Goal: Download file/media

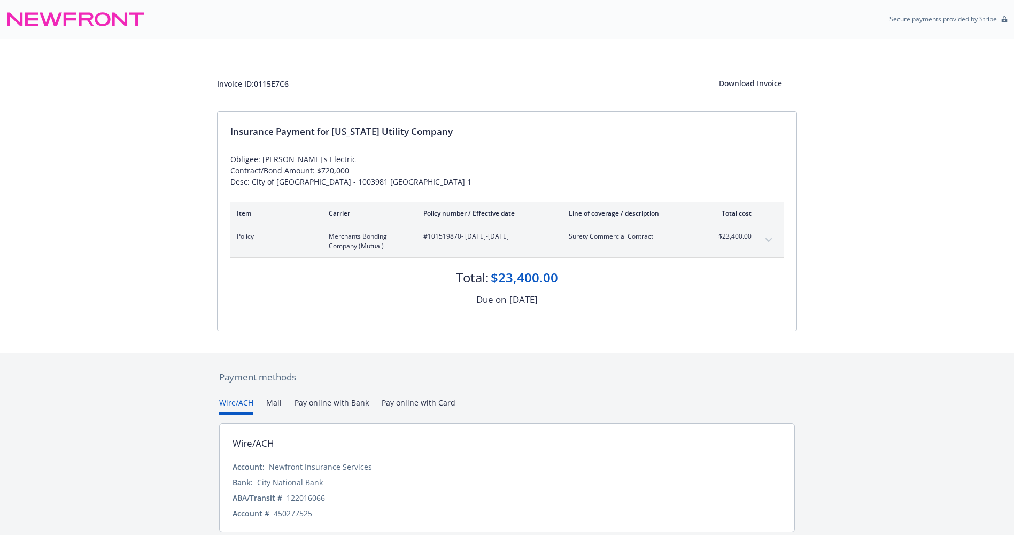
scroll to position [38, 0]
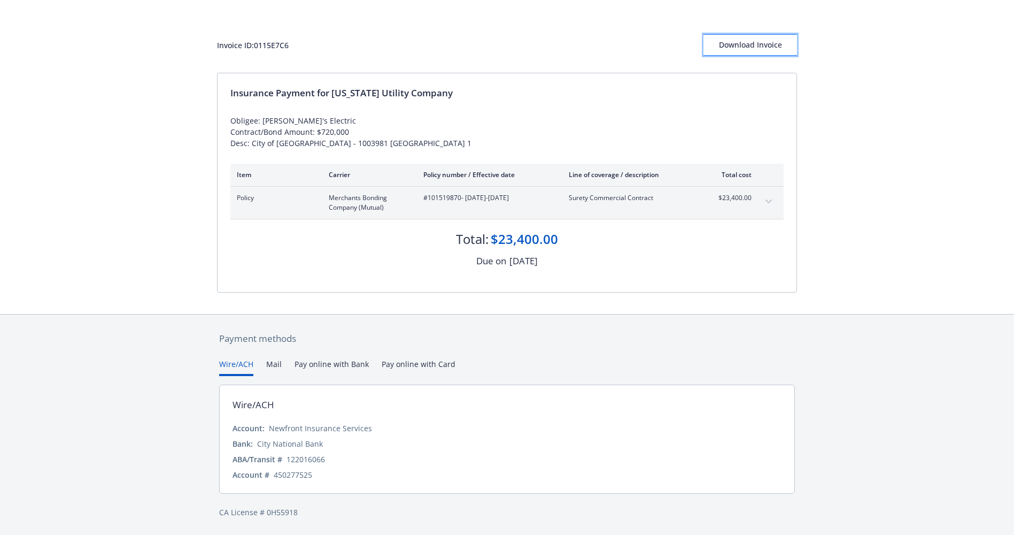
click at [746, 44] on div "Download Invoice" at bounding box center [751, 45] width 94 height 20
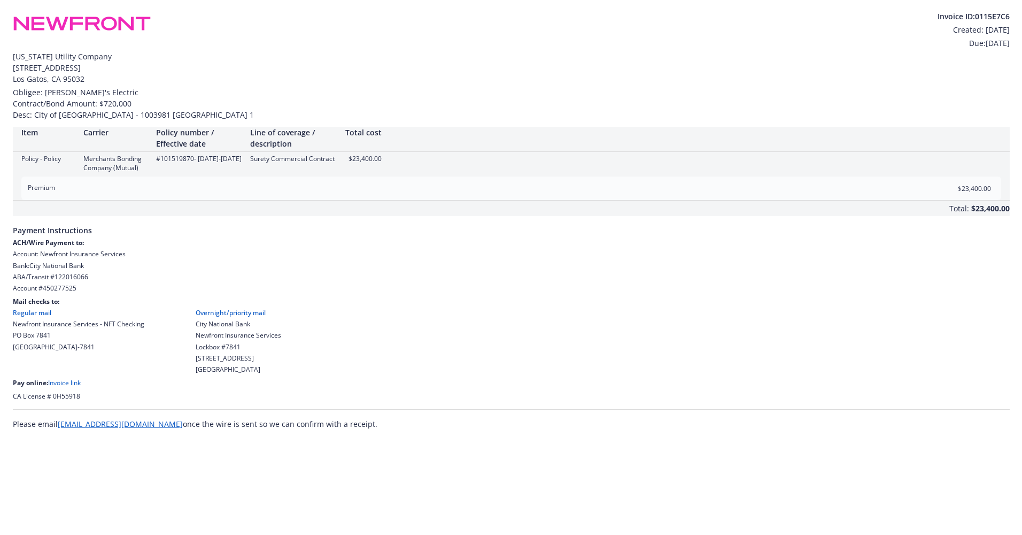
scroll to position [0, 0]
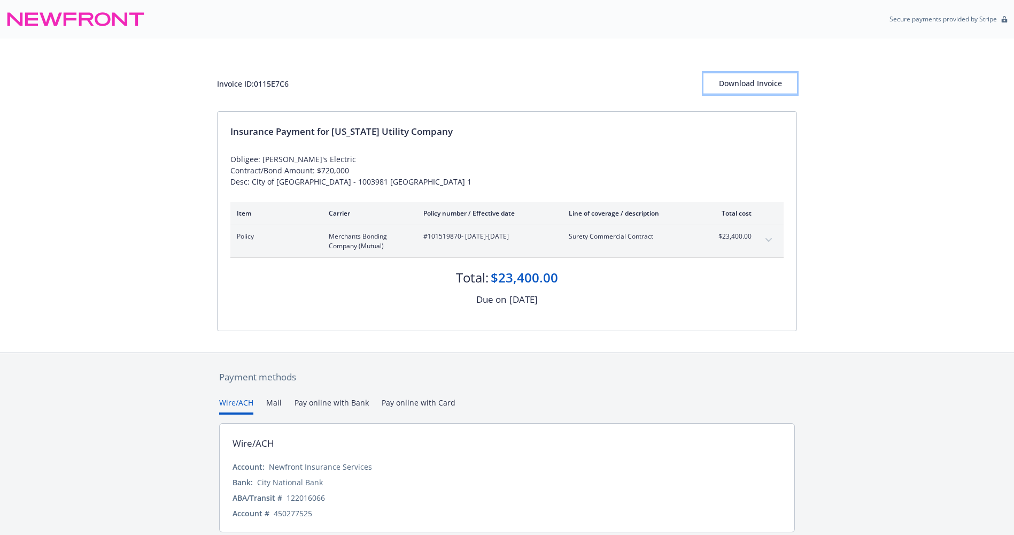
click at [747, 81] on div "Download Invoice" at bounding box center [751, 83] width 94 height 20
